Goal: Use online tool/utility: Utilize a website feature to perform a specific function

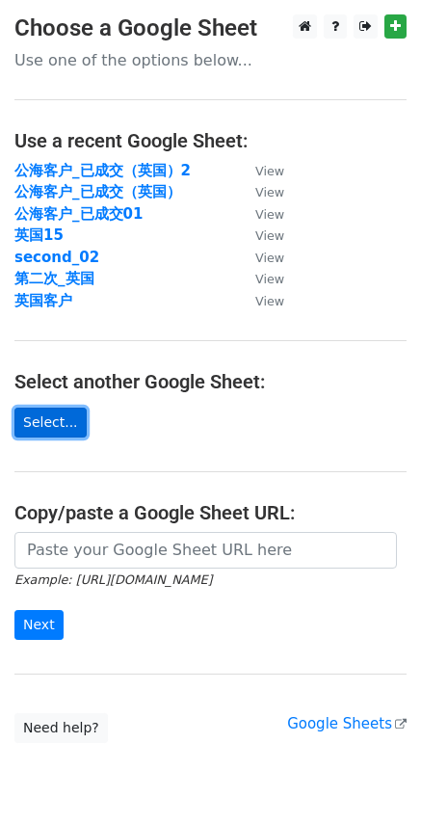
click at [66, 415] on link "Select..." at bounding box center [50, 423] width 72 height 30
click at [58, 431] on link "Select..." at bounding box center [50, 423] width 72 height 30
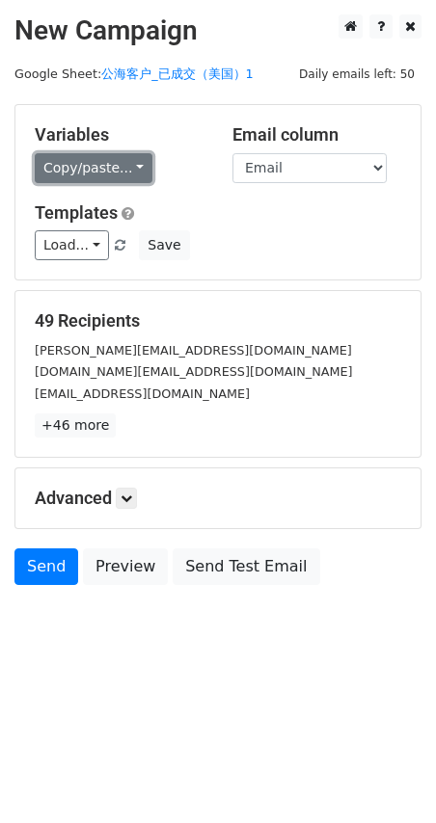
click at [104, 165] on link "Copy/paste..." at bounding box center [94, 168] width 118 height 30
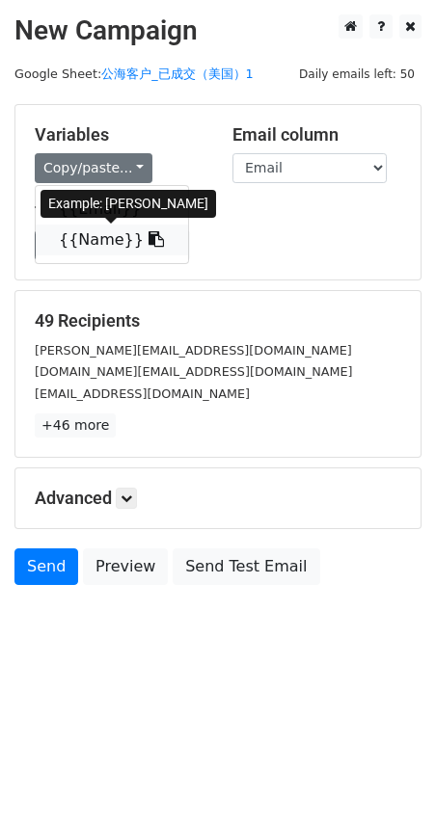
click at [127, 243] on link "{{Name}}" at bounding box center [112, 240] width 152 height 31
